Goal: Use online tool/utility: Utilize a website feature to perform a specific function

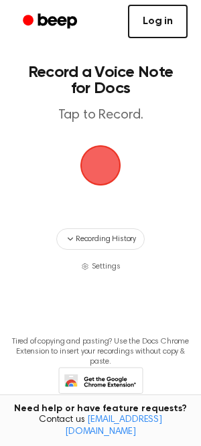
click at [158, 24] on link "Log in" at bounding box center [158, 21] width 60 height 33
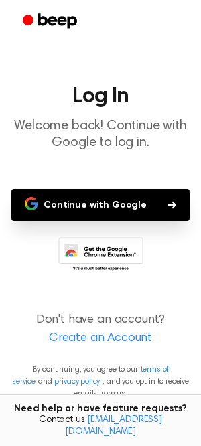
click at [92, 202] on button "Continue with Google" at bounding box center [100, 205] width 178 height 32
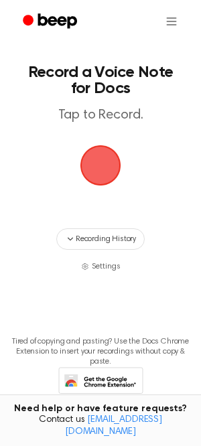
click at [97, 173] on span "button" at bounding box center [101, 166] width 38 height 38
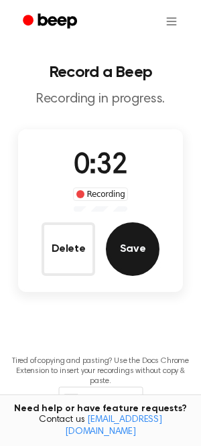
click at [127, 254] on button "Save" at bounding box center [133, 249] width 54 height 54
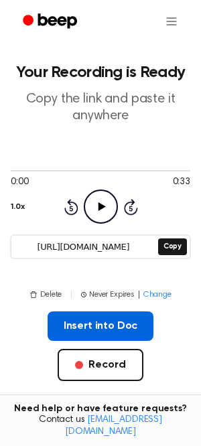
click at [88, 323] on button "Insert into Doc" at bounding box center [101, 325] width 106 height 29
click at [92, 317] on button "Insert into Doc" at bounding box center [101, 325] width 106 height 29
